Goal: Information Seeking & Learning: Learn about a topic

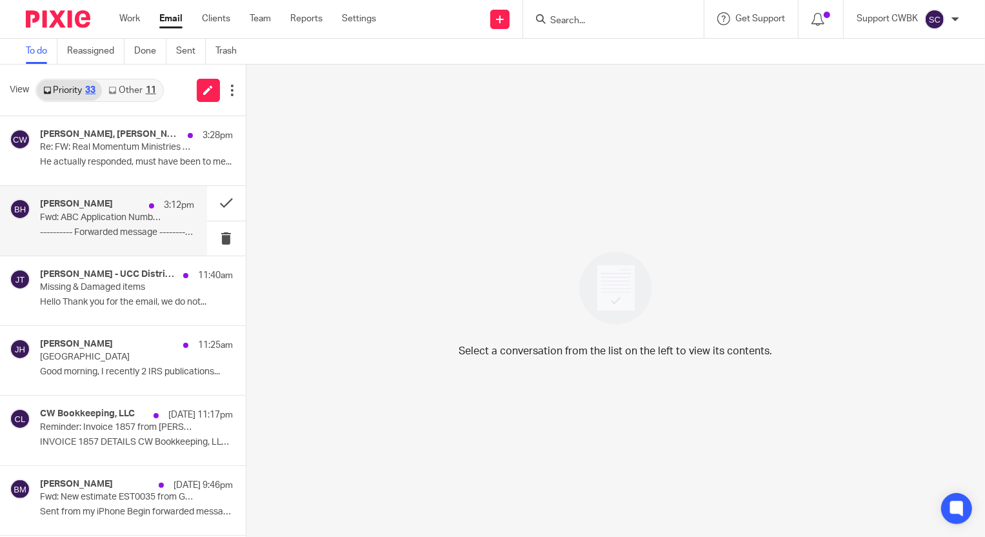
click at [79, 215] on p "Fwd: ABC Application Number ABC-2506-25981" at bounding box center [101, 217] width 123 height 11
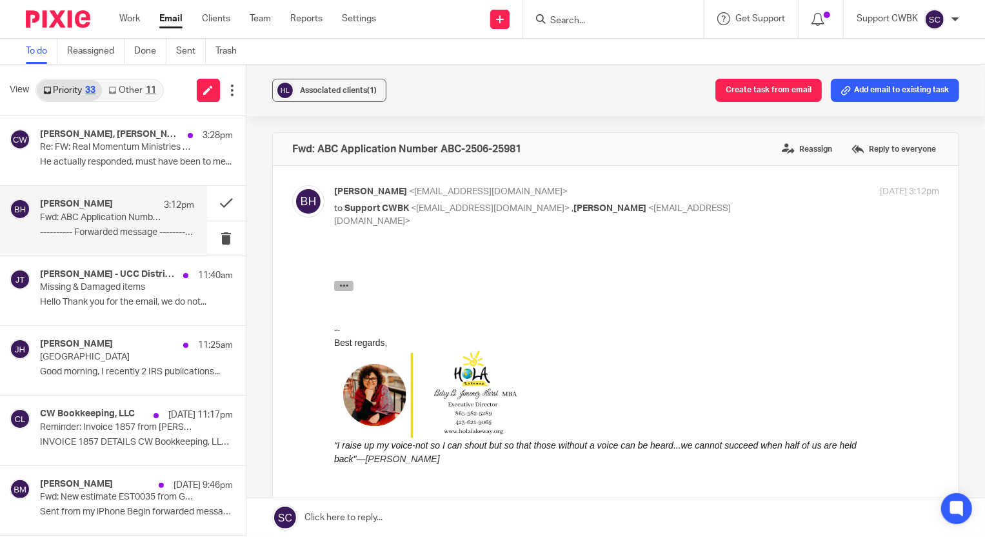
click at [341, 281] on icon "button" at bounding box center [344, 285] width 10 height 10
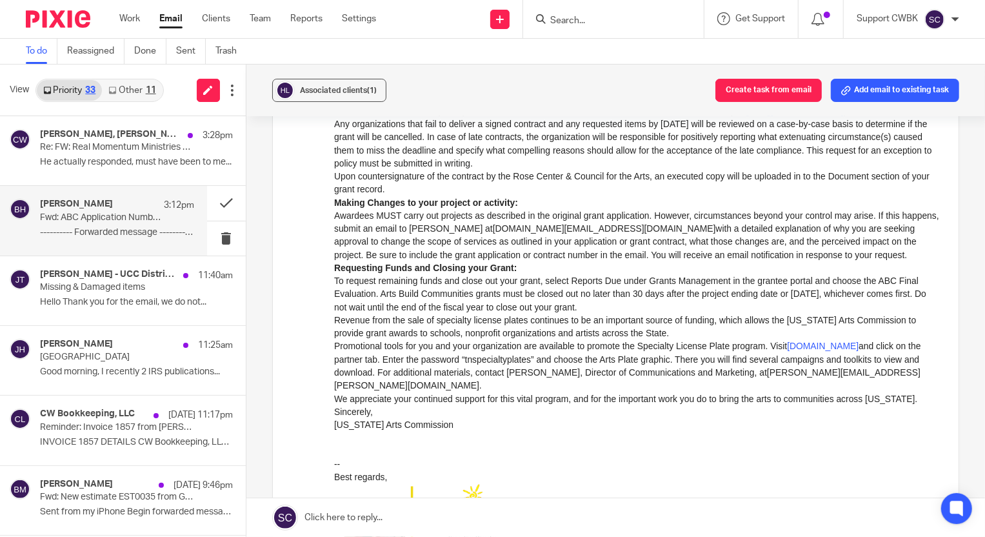
scroll to position [528, 0]
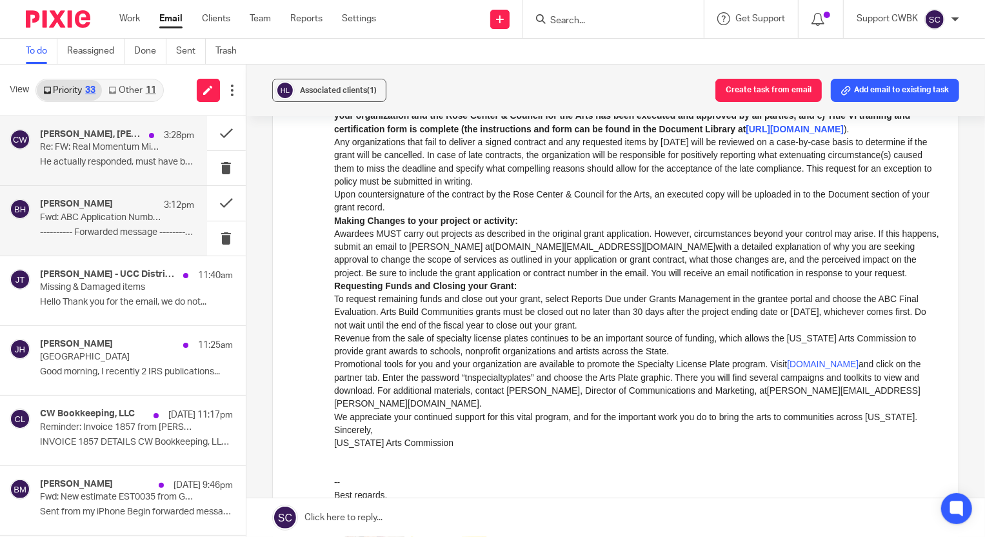
click at [102, 155] on div "[PERSON_NAME], [PERSON_NAME] 3:28pm Re: FW: Real Momentum Ministries audit He a…" at bounding box center [117, 150] width 154 height 43
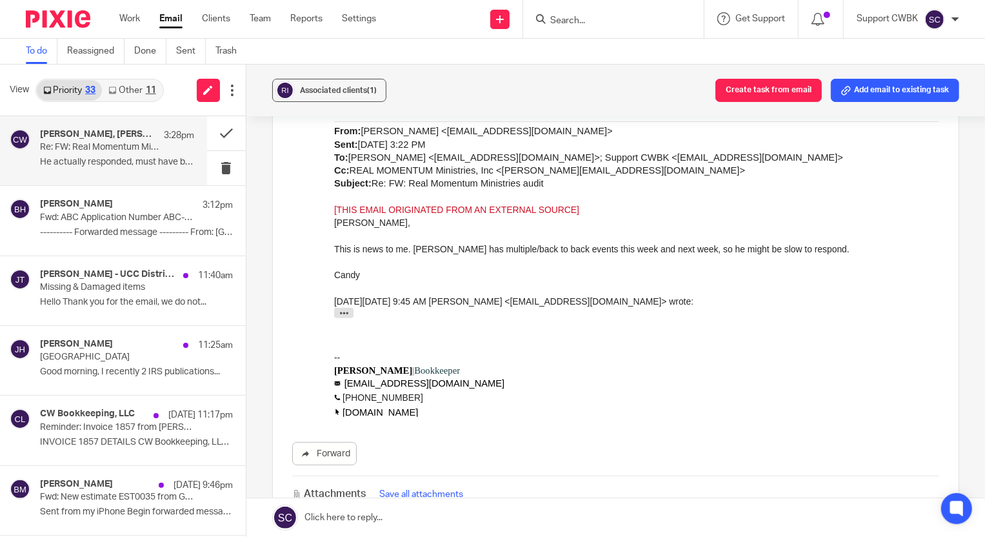
scroll to position [469, 0]
click at [341, 309] on icon "button" at bounding box center [344, 314] width 10 height 10
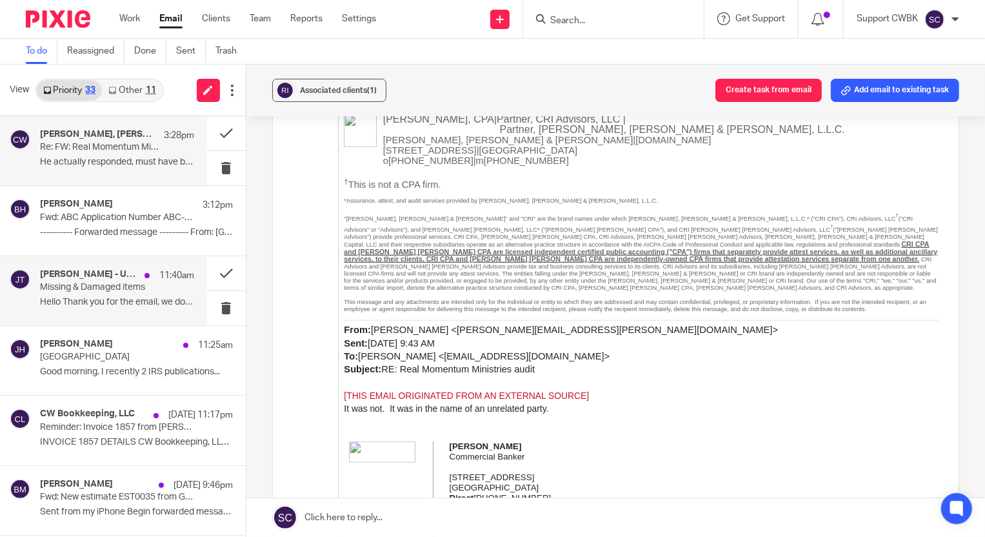
scroll to position [762, 0]
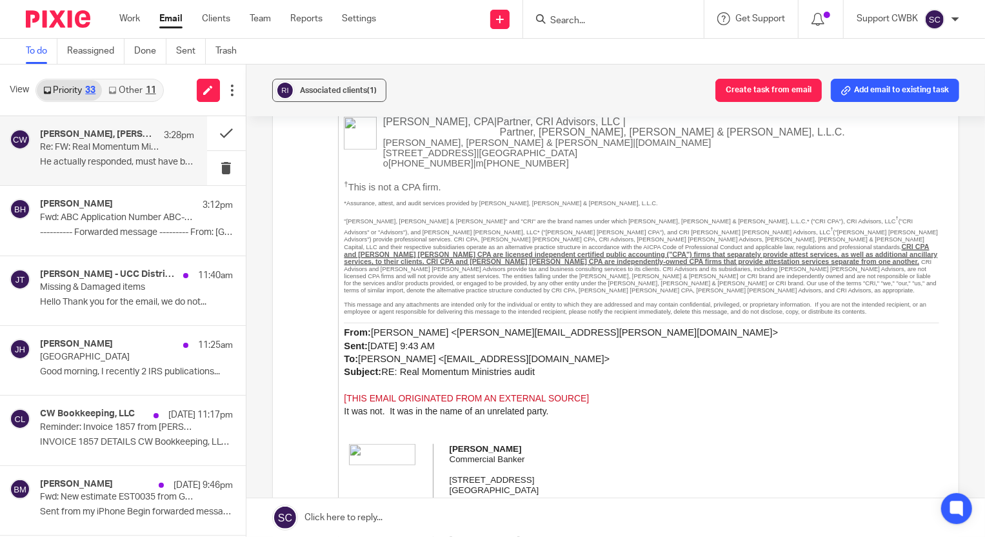
click at [142, 81] on link "Other 11" at bounding box center [132, 90] width 60 height 21
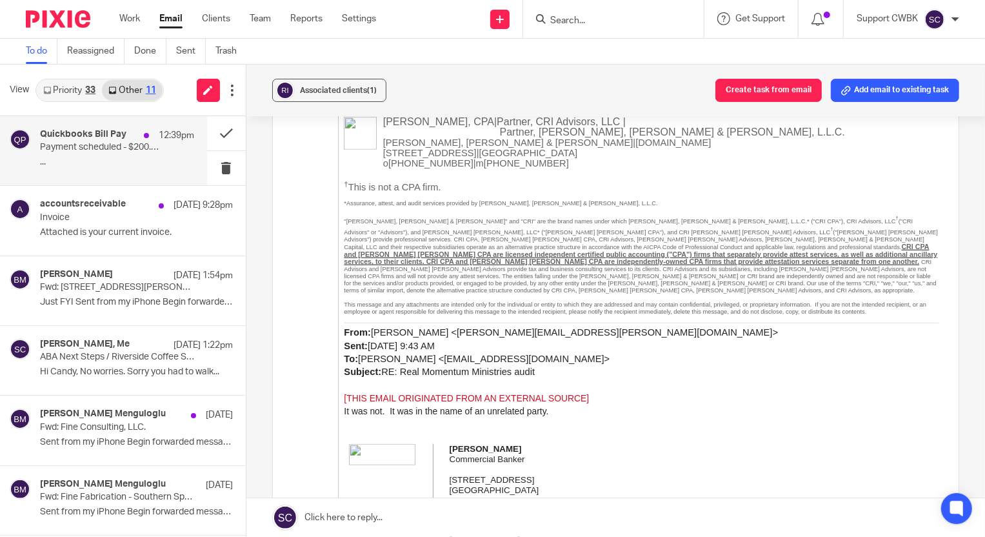
click at [90, 139] on h4 "Quickbooks Bill Pay" at bounding box center [83, 134] width 86 height 11
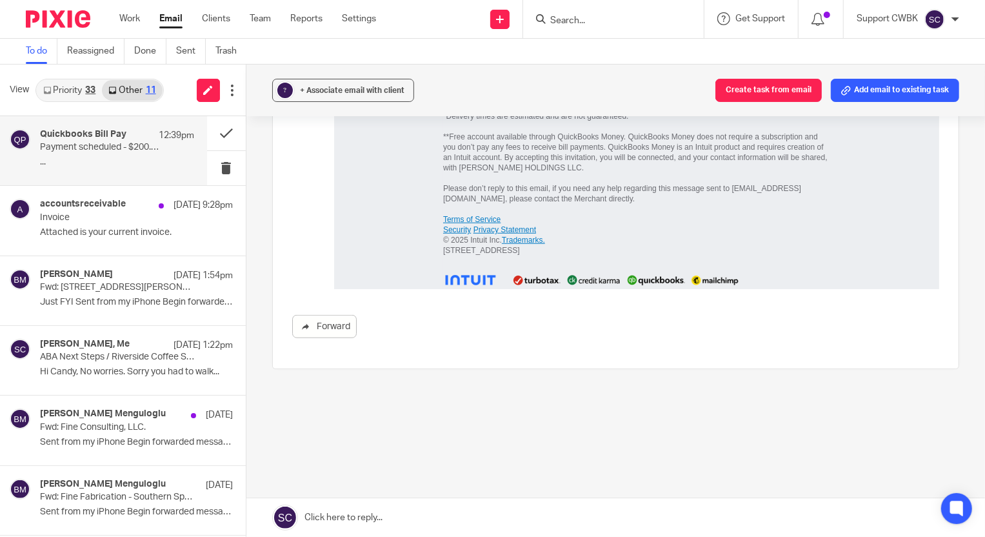
scroll to position [0, 0]
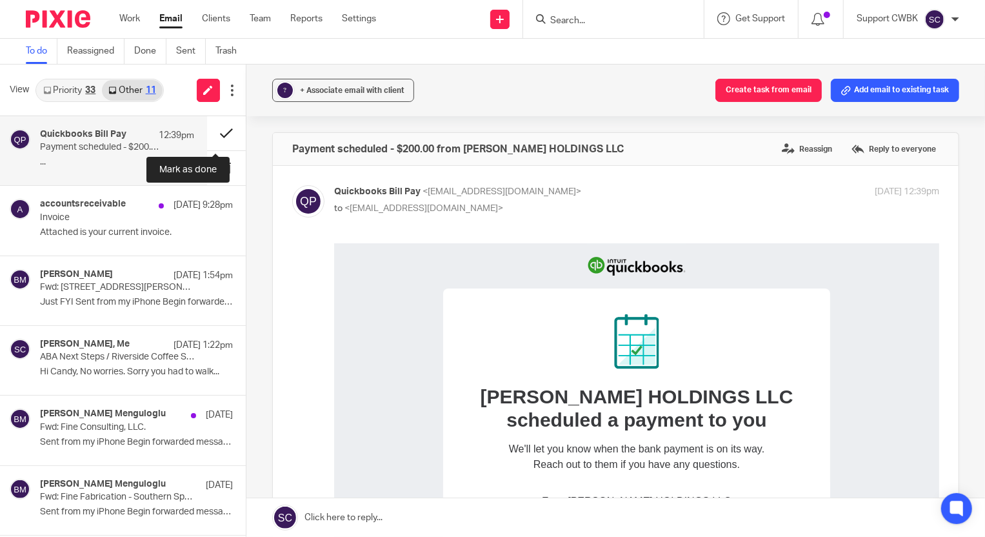
click at [214, 131] on button at bounding box center [226, 133] width 39 height 34
